Goal: Obtain resource: Download file/media

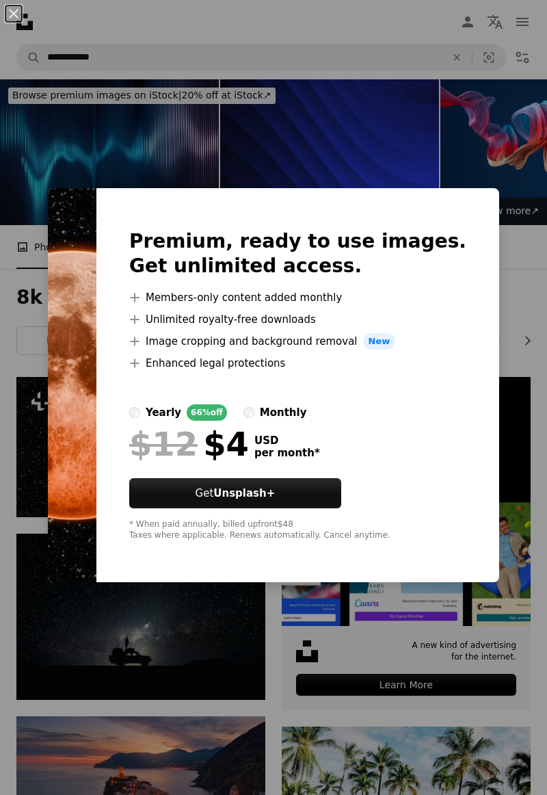
click at [96, 431] on img at bounding box center [72, 385] width 49 height 394
click at [84, 421] on img at bounding box center [72, 385] width 49 height 394
click at [71, 455] on img at bounding box center [72, 385] width 49 height 394
click at [82, 553] on img at bounding box center [72, 385] width 49 height 394
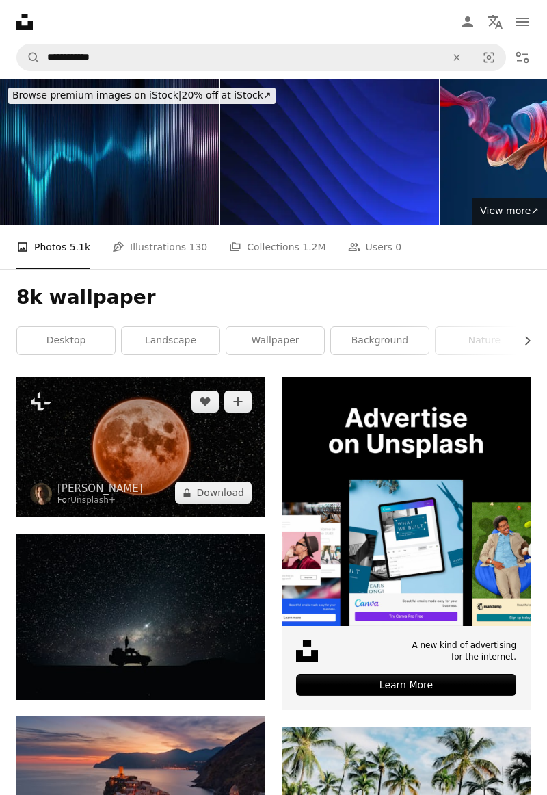
click at [125, 441] on img at bounding box center [140, 447] width 249 height 140
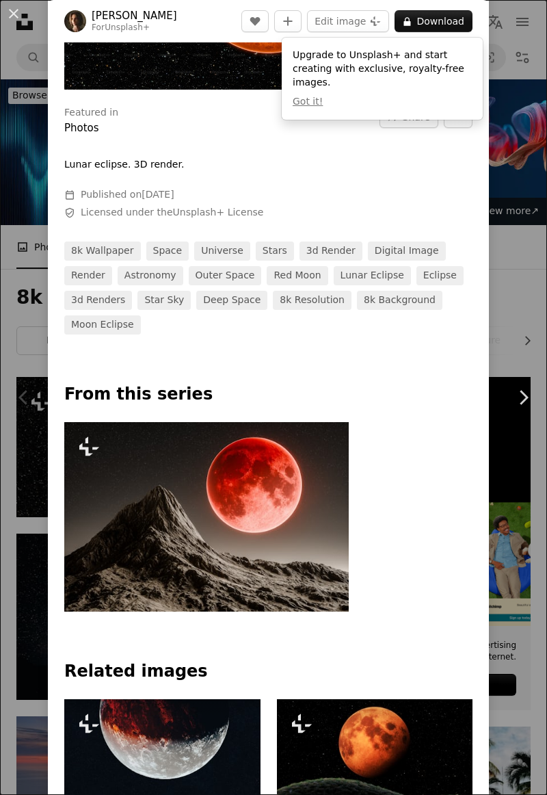
scroll to position [240, 0]
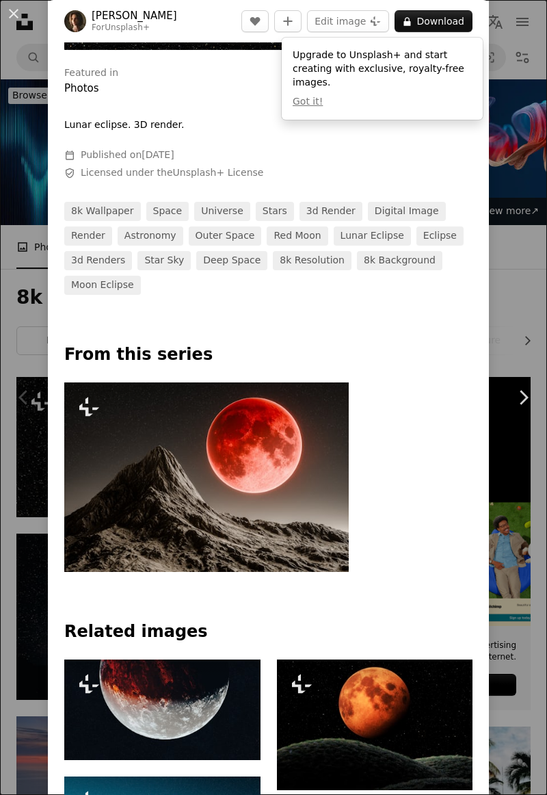
click at [272, 501] on img at bounding box center [206, 476] width 285 height 189
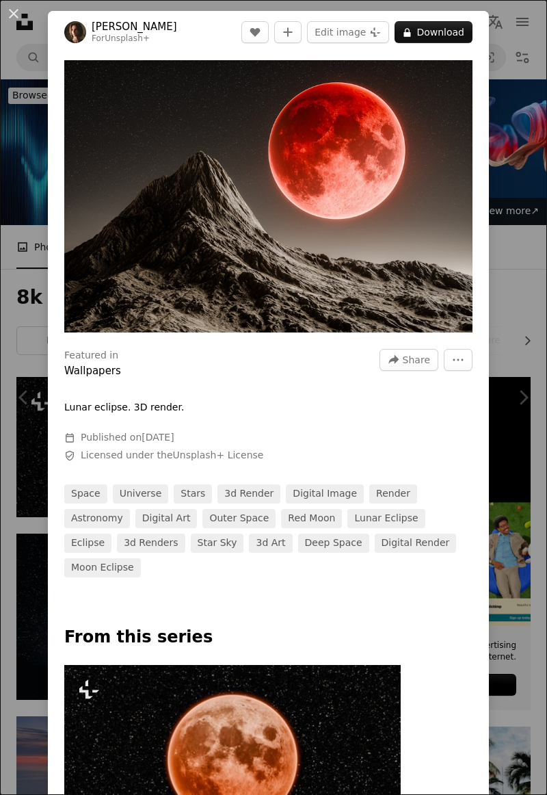
click at [5, 305] on div "An X shape Chevron left Chevron right [PERSON_NAME] For Unsplash+ A heart A plu…" at bounding box center [273, 397] width 547 height 795
